Goal: Task Accomplishment & Management: Manage account settings

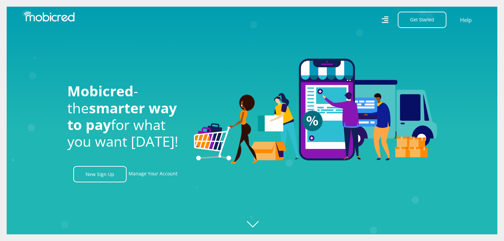
scroll to position [0, 854]
click at [154, 175] on link "Manage Your Account" at bounding box center [153, 174] width 49 height 16
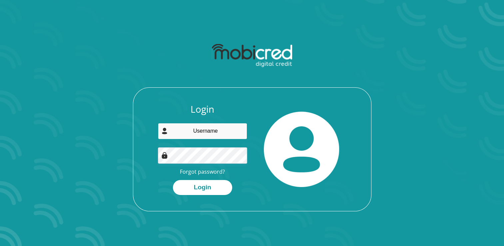
click at [188, 138] on input "email" at bounding box center [202, 131] width 89 height 16
type input "susan.nichols01@gmail.com"
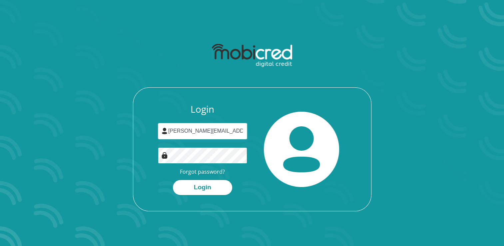
click at [173, 180] on button "Login" at bounding box center [202, 187] width 59 height 15
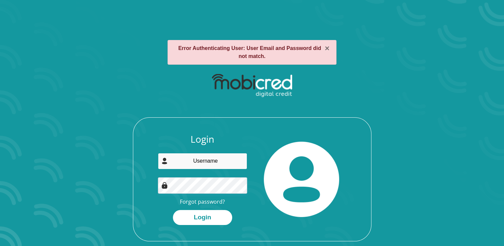
drag, startPoint x: 0, startPoint y: 0, endPoint x: 195, endPoint y: 157, distance: 250.4
click at [195, 157] on input "email" at bounding box center [202, 161] width 89 height 16
type input "susan.nichols01@gmail.com"
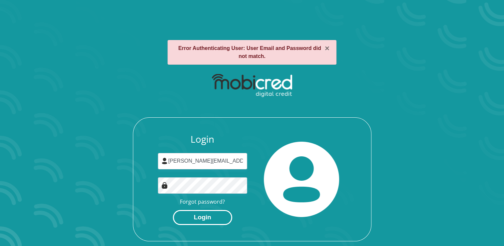
click at [201, 216] on button "Login" at bounding box center [202, 217] width 59 height 15
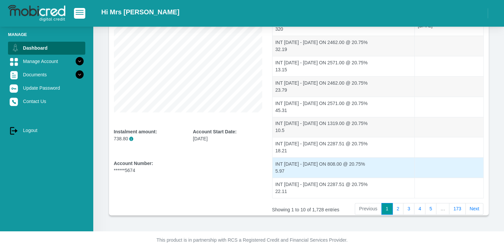
scroll to position [128, 0]
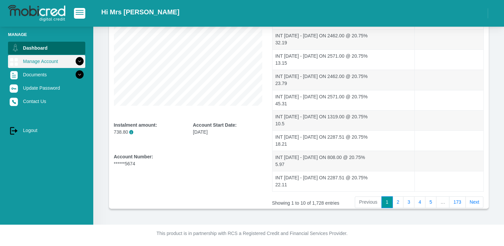
click at [74, 60] on icon at bounding box center [79, 61] width 11 height 11
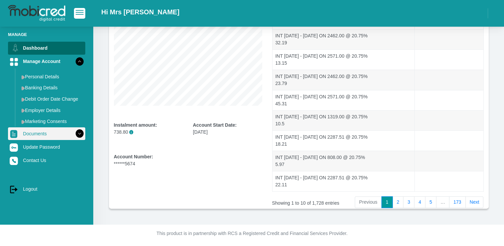
click at [75, 134] on icon at bounding box center [79, 133] width 11 height 11
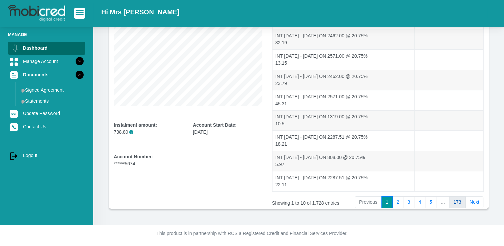
click at [463, 201] on link "173" at bounding box center [457, 202] width 17 height 12
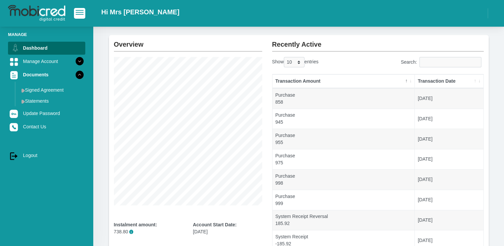
scroll to position [0, 0]
